Goal: Find specific page/section: Find specific page/section

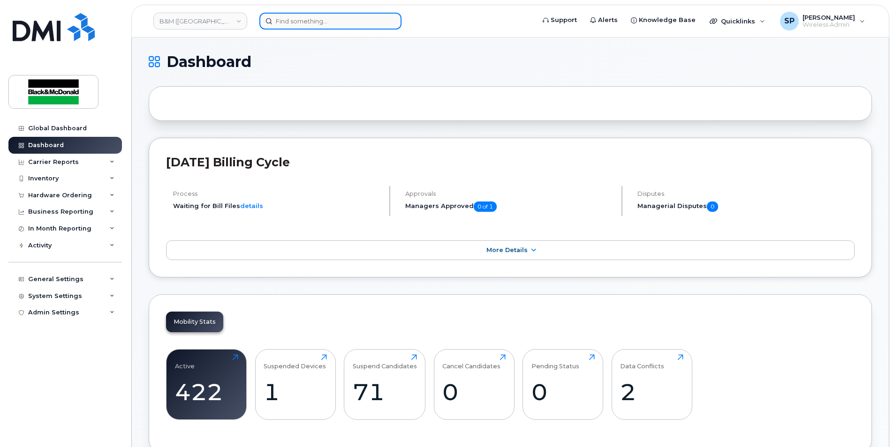
drag, startPoint x: 364, startPoint y: 26, endPoint x: 379, endPoint y: 21, distance: 16.3
click at [364, 26] on input at bounding box center [330, 21] width 142 height 17
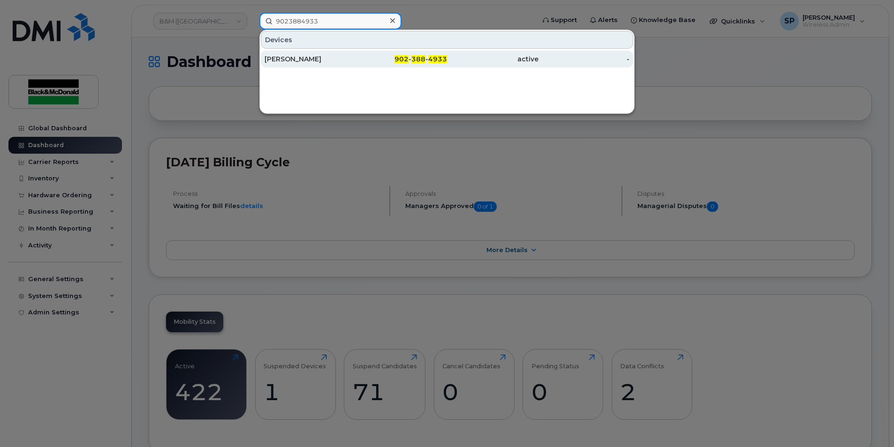
type input "9023884933"
click at [283, 55] on div "Adam Laybolt" at bounding box center [310, 58] width 91 height 9
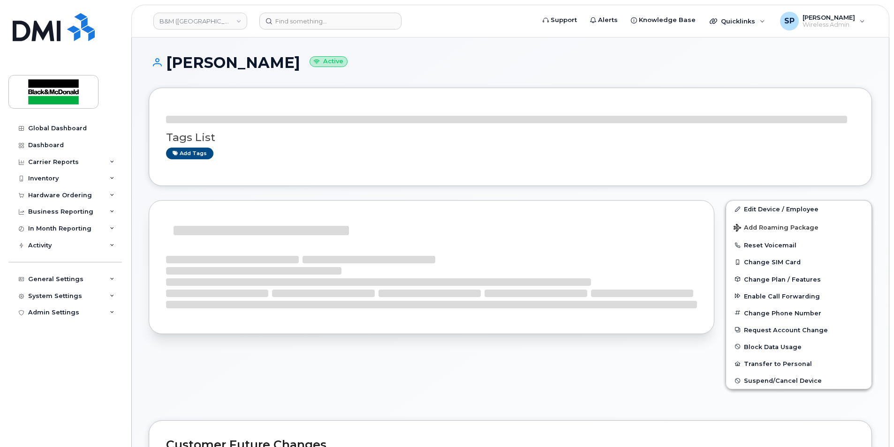
scroll to position [5, 0]
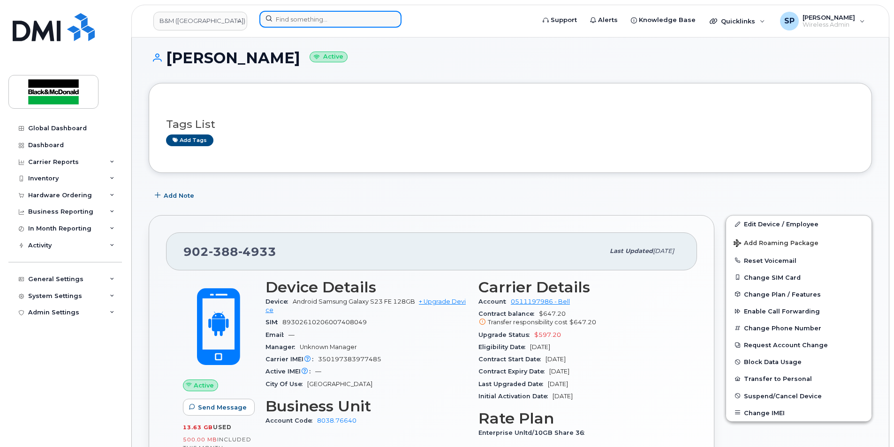
click at [280, 23] on input at bounding box center [330, 19] width 142 height 17
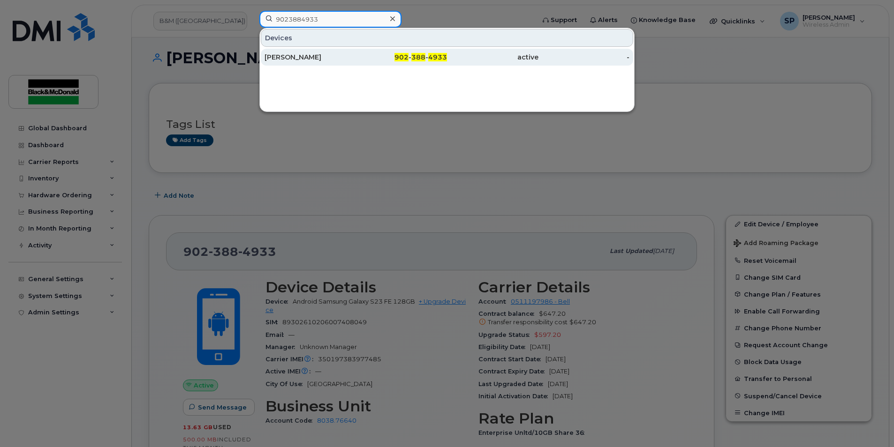
type input "9023884933"
click at [321, 56] on div "Adam Laybolt" at bounding box center [310, 57] width 91 height 9
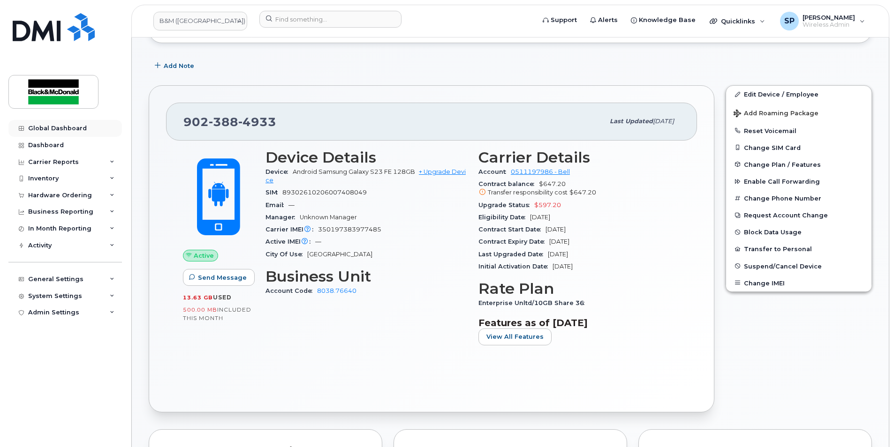
scroll to position [53, 0]
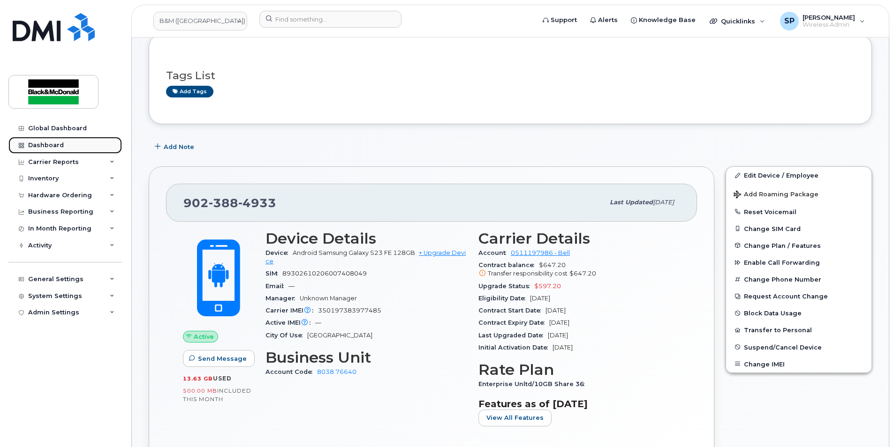
click at [70, 143] on link "Dashboard" at bounding box center [64, 145] width 113 height 17
